Goal: Information Seeking & Learning: Learn about a topic

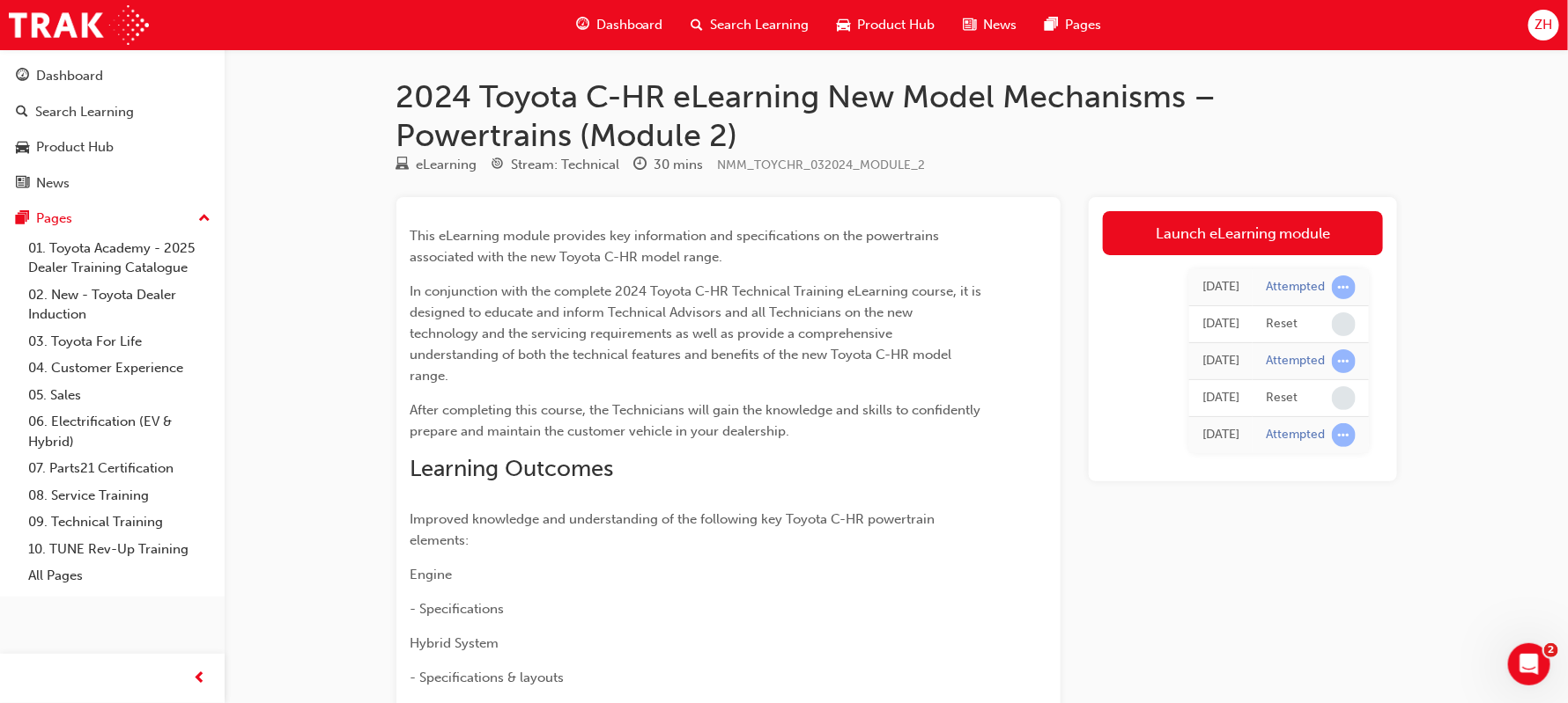
click at [1539, 35] on span "ZH" at bounding box center [1543, 24] width 17 height 20
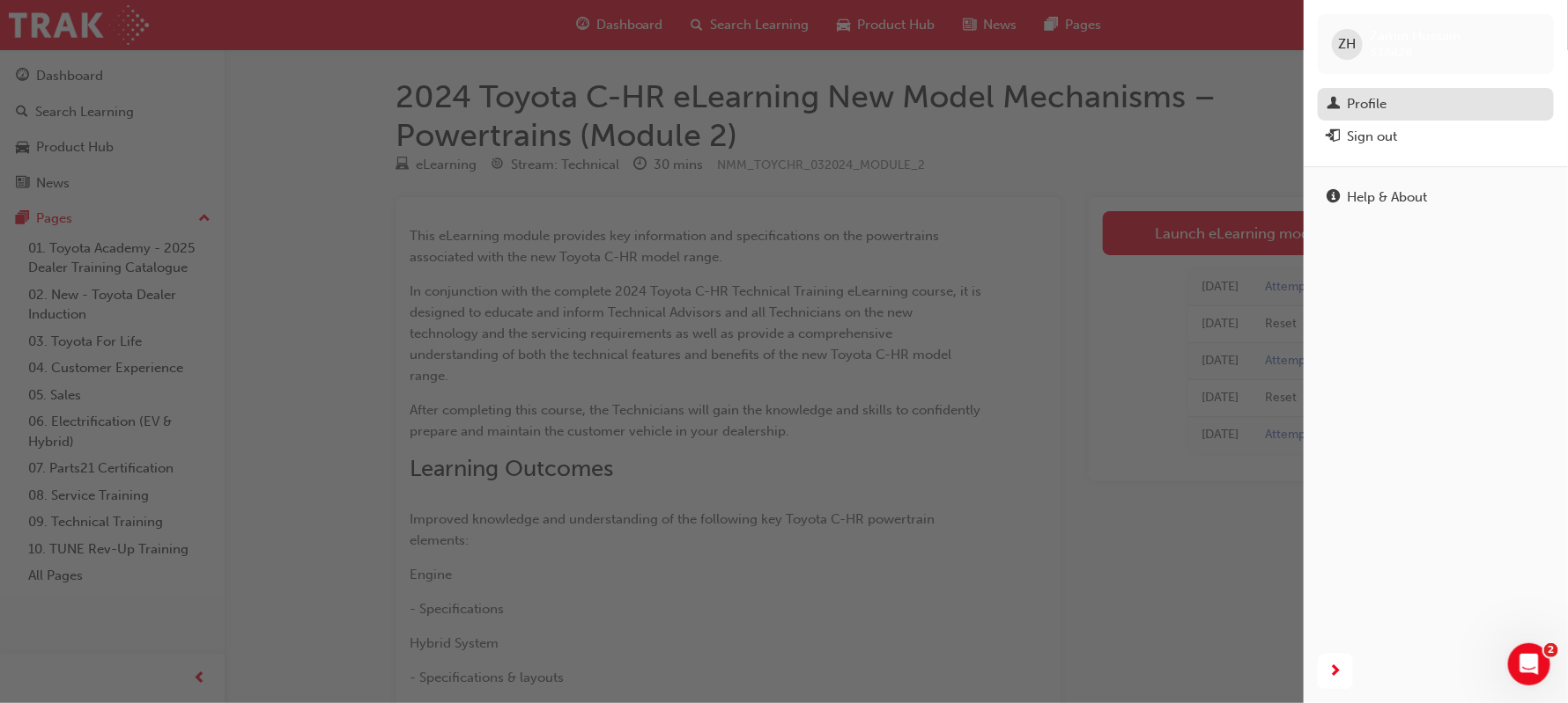
click at [1340, 107] on div "Profile" at bounding box center [1435, 104] width 219 height 22
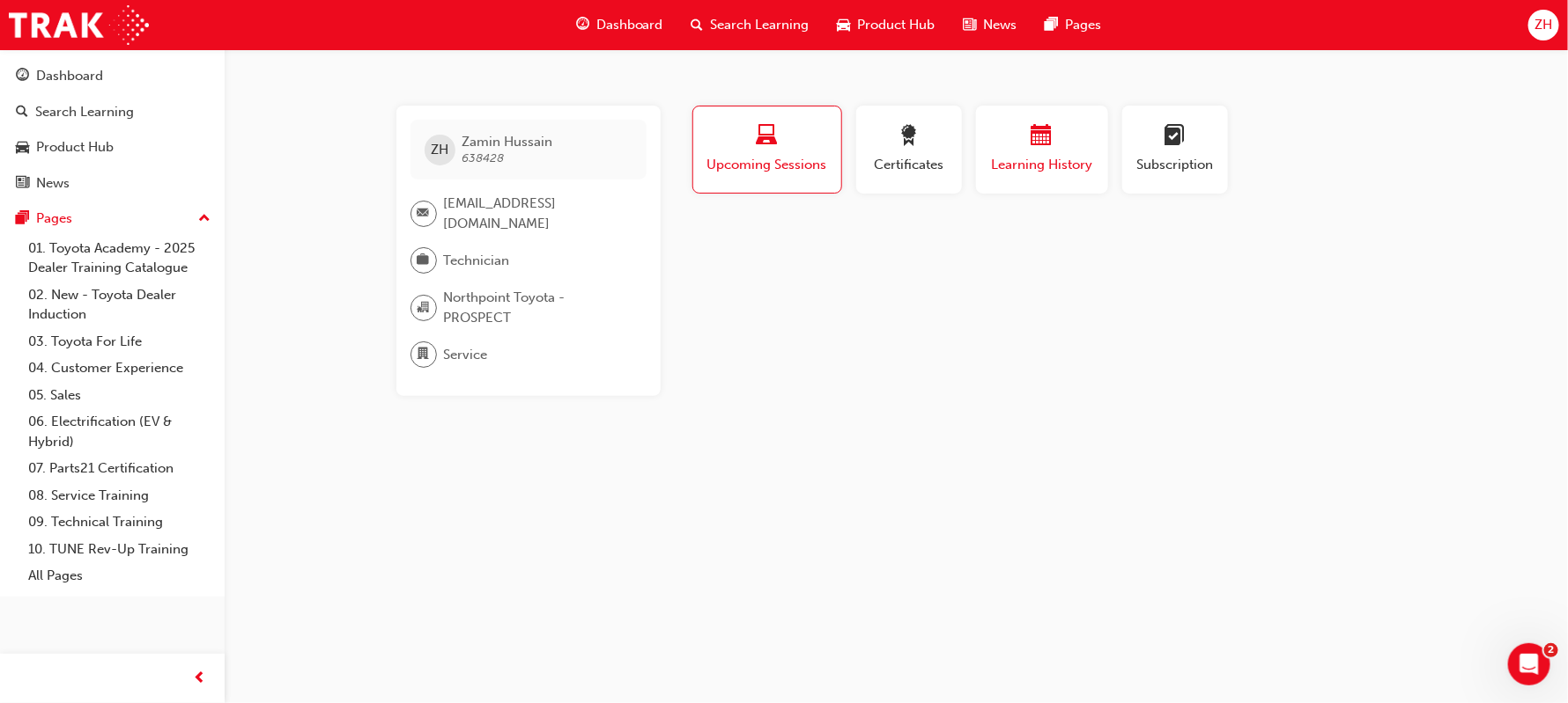
click at [1064, 159] on span "Learning History" at bounding box center [1041, 164] width 105 height 20
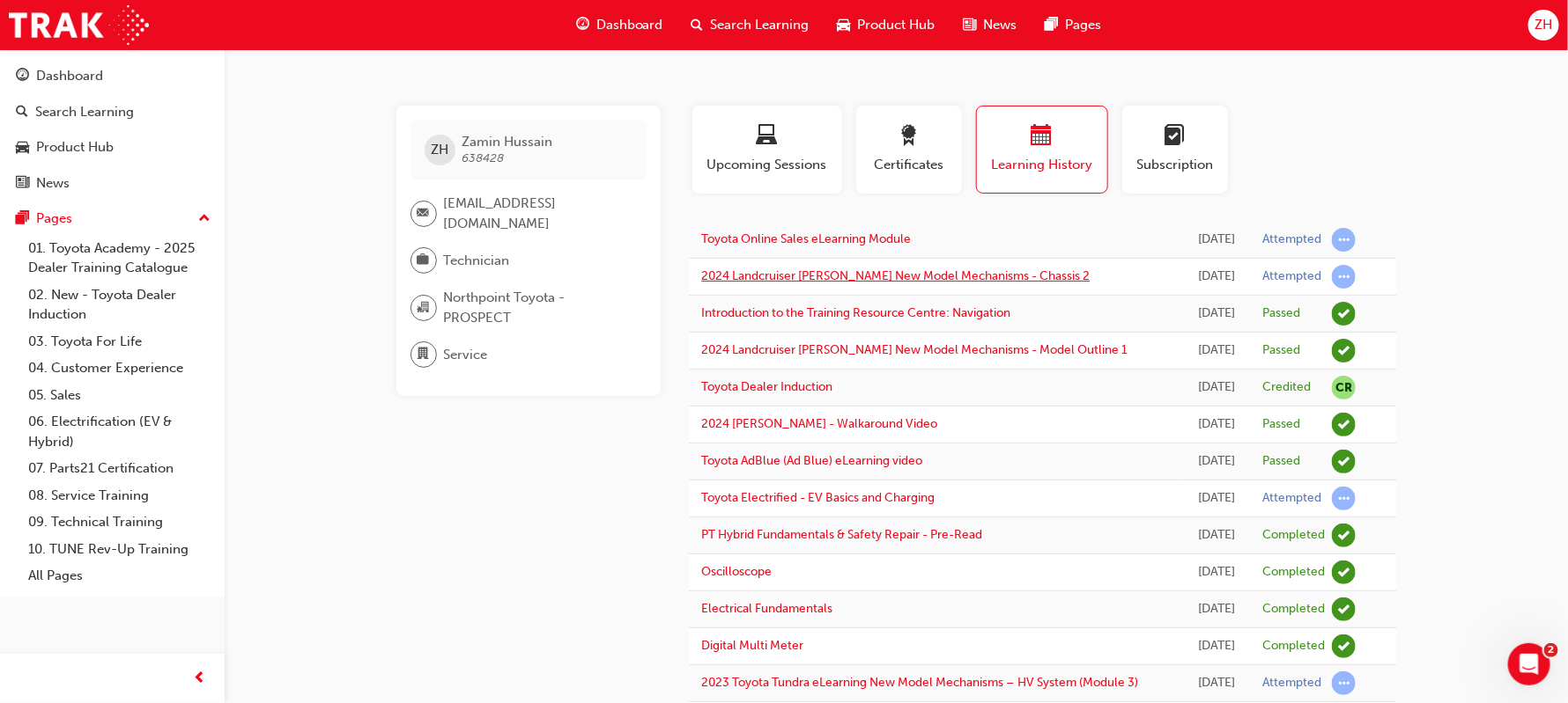
click at [937, 283] on link "2024 Landcruiser [PERSON_NAME] New Model Mechanisms - Chassis 2" at bounding box center [896, 276] width 388 height 15
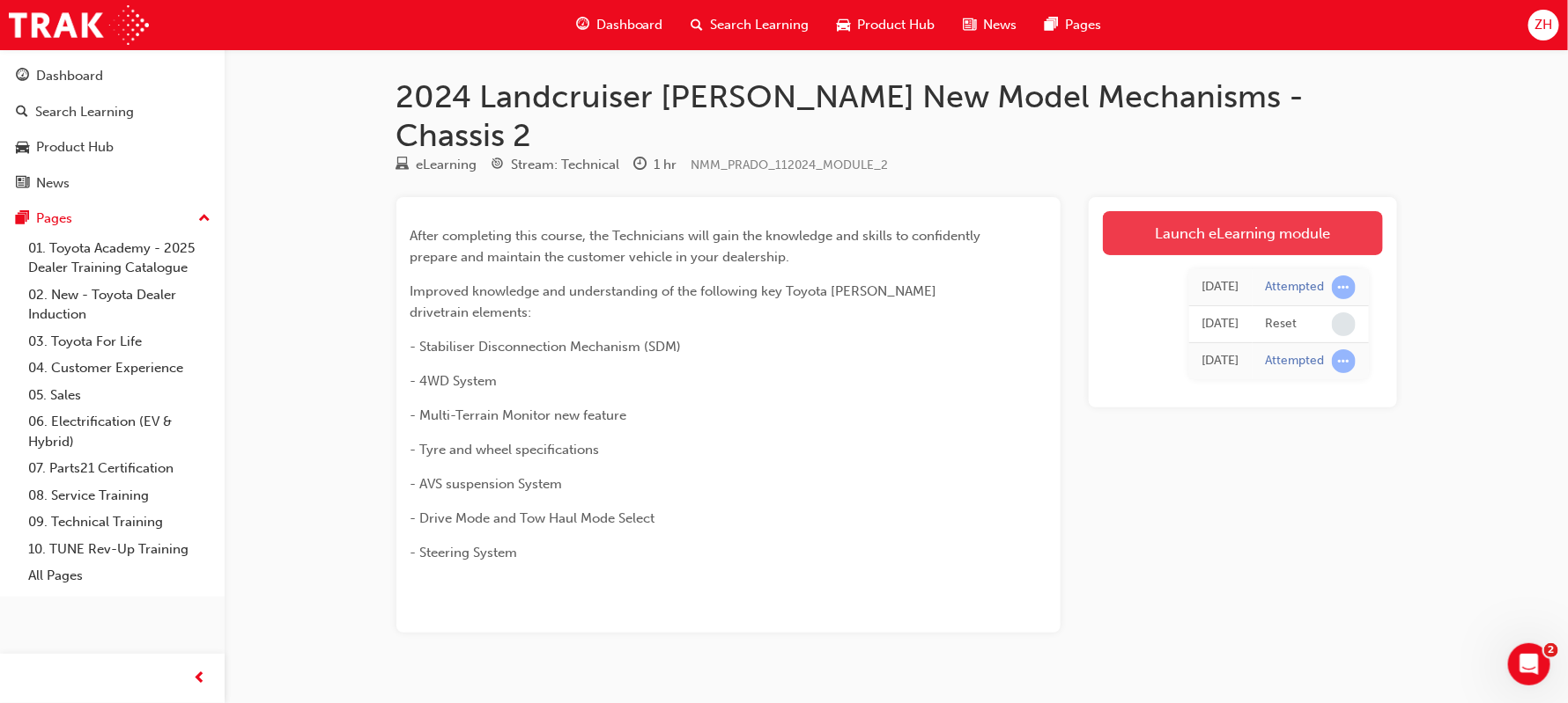
click at [1189, 211] on link "Launch eLearning module" at bounding box center [1243, 233] width 281 height 44
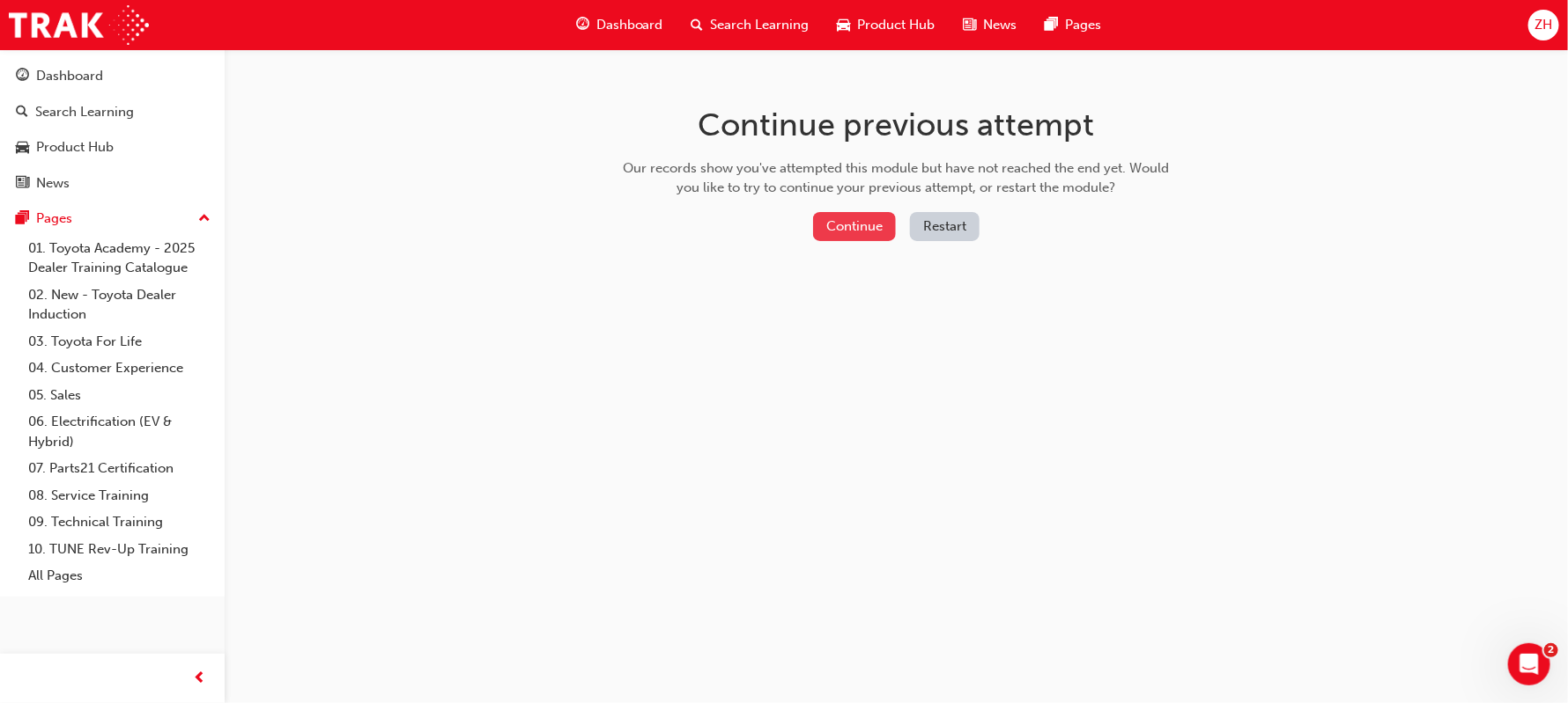
click at [833, 229] on button "Continue" at bounding box center [854, 226] width 83 height 29
